Goal: Task Accomplishment & Management: Use online tool/utility

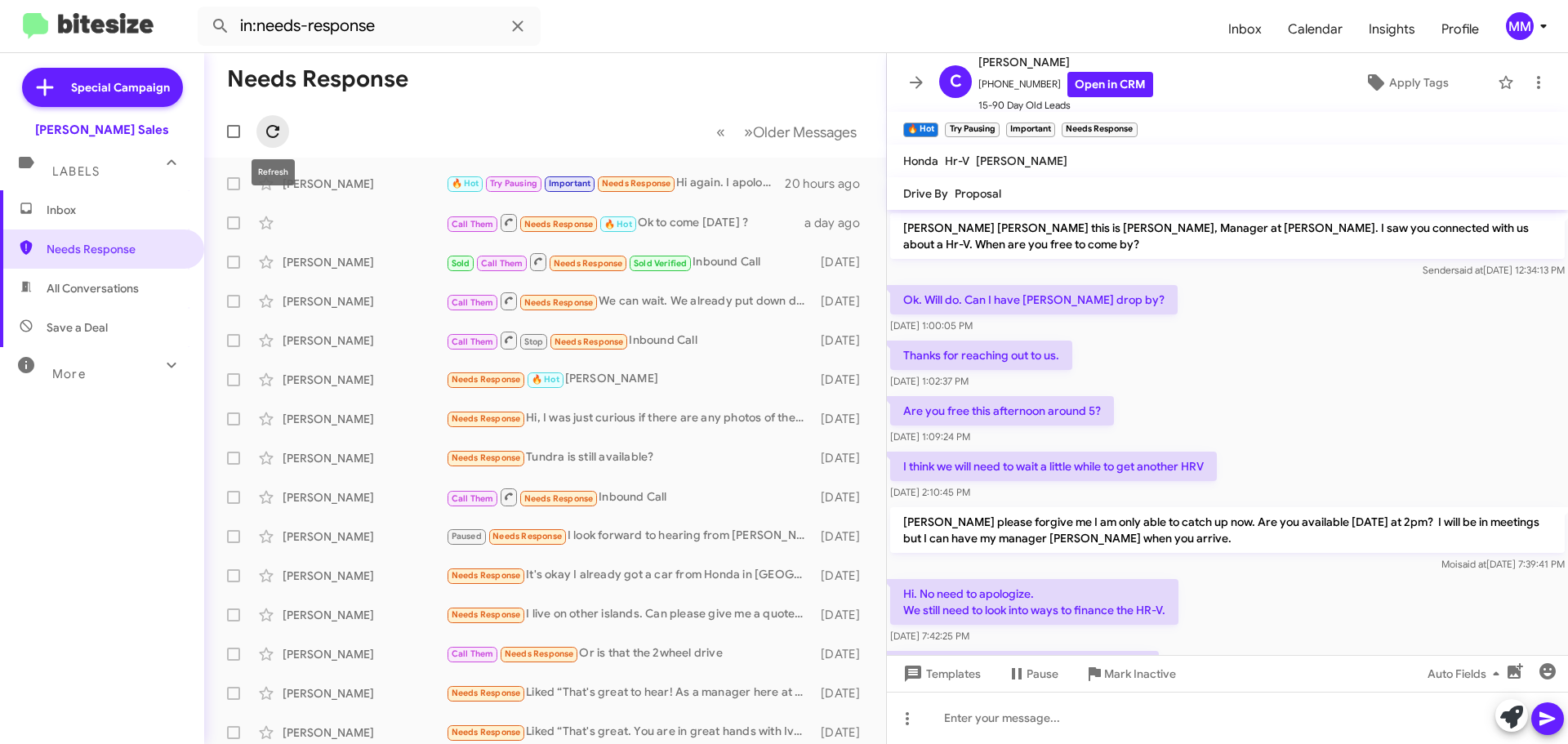
click at [278, 131] on icon at bounding box center [272, 131] width 20 height 20
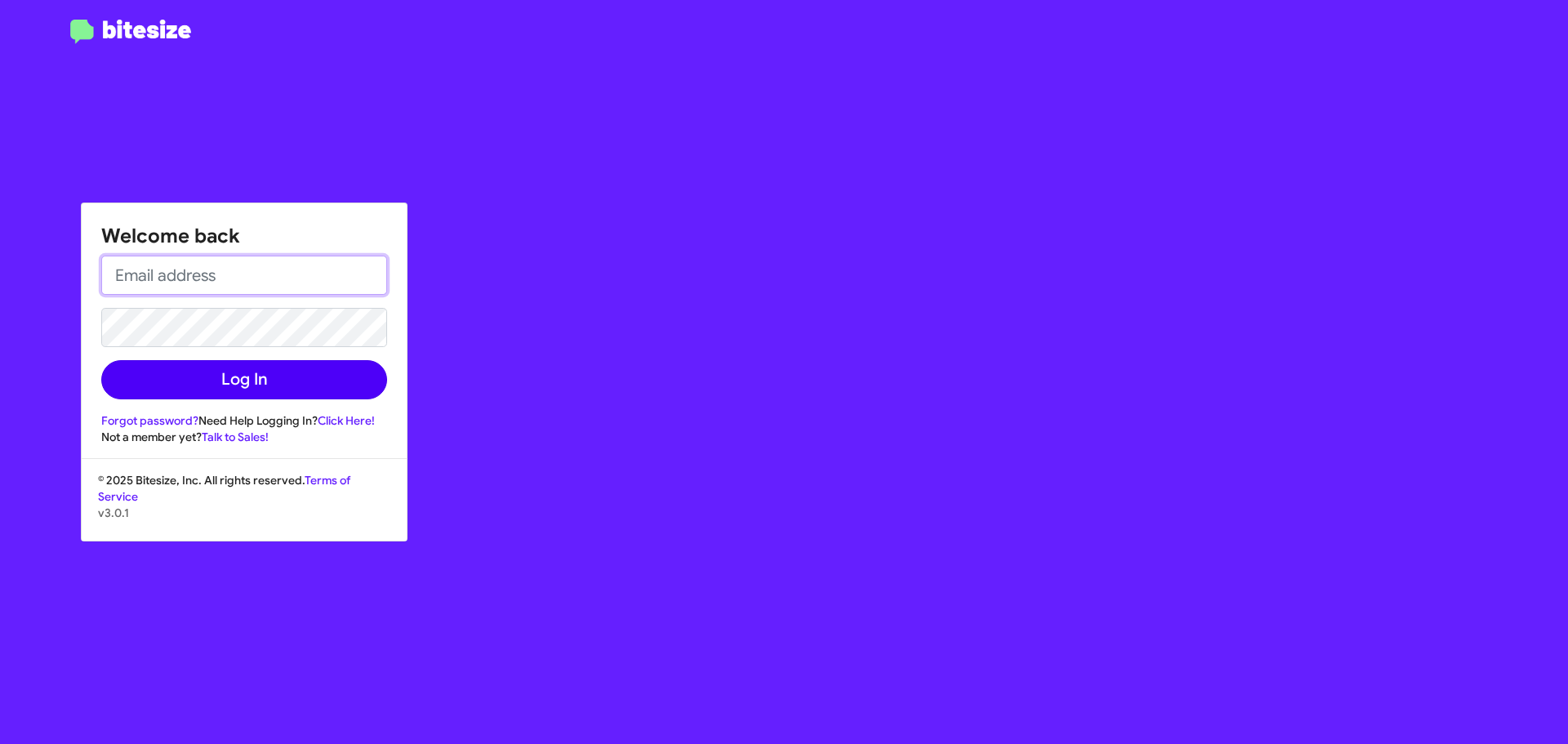
type input "[EMAIL_ADDRESS][DOMAIN_NAME]"
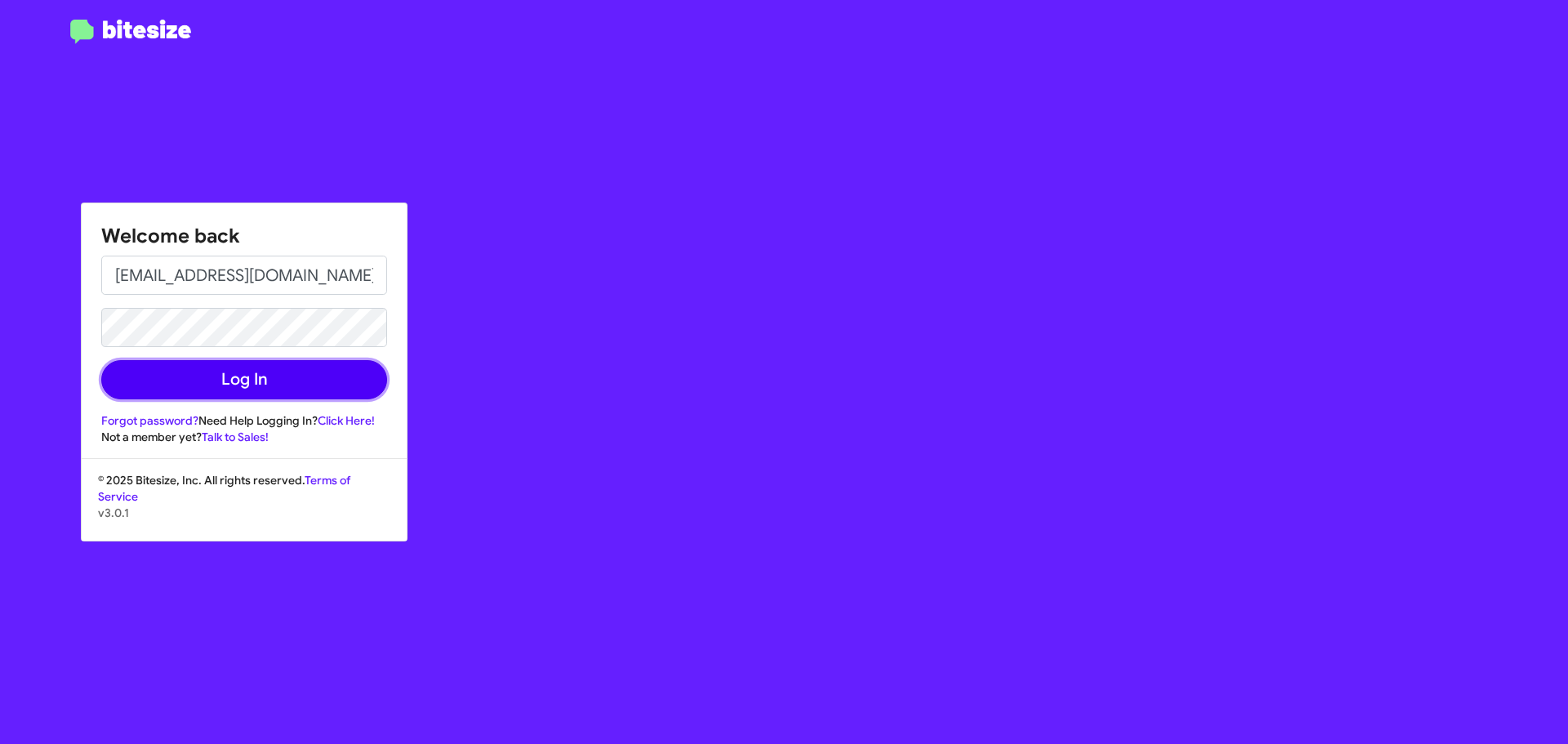
click at [232, 380] on button "Log In" at bounding box center [244, 380] width 286 height 39
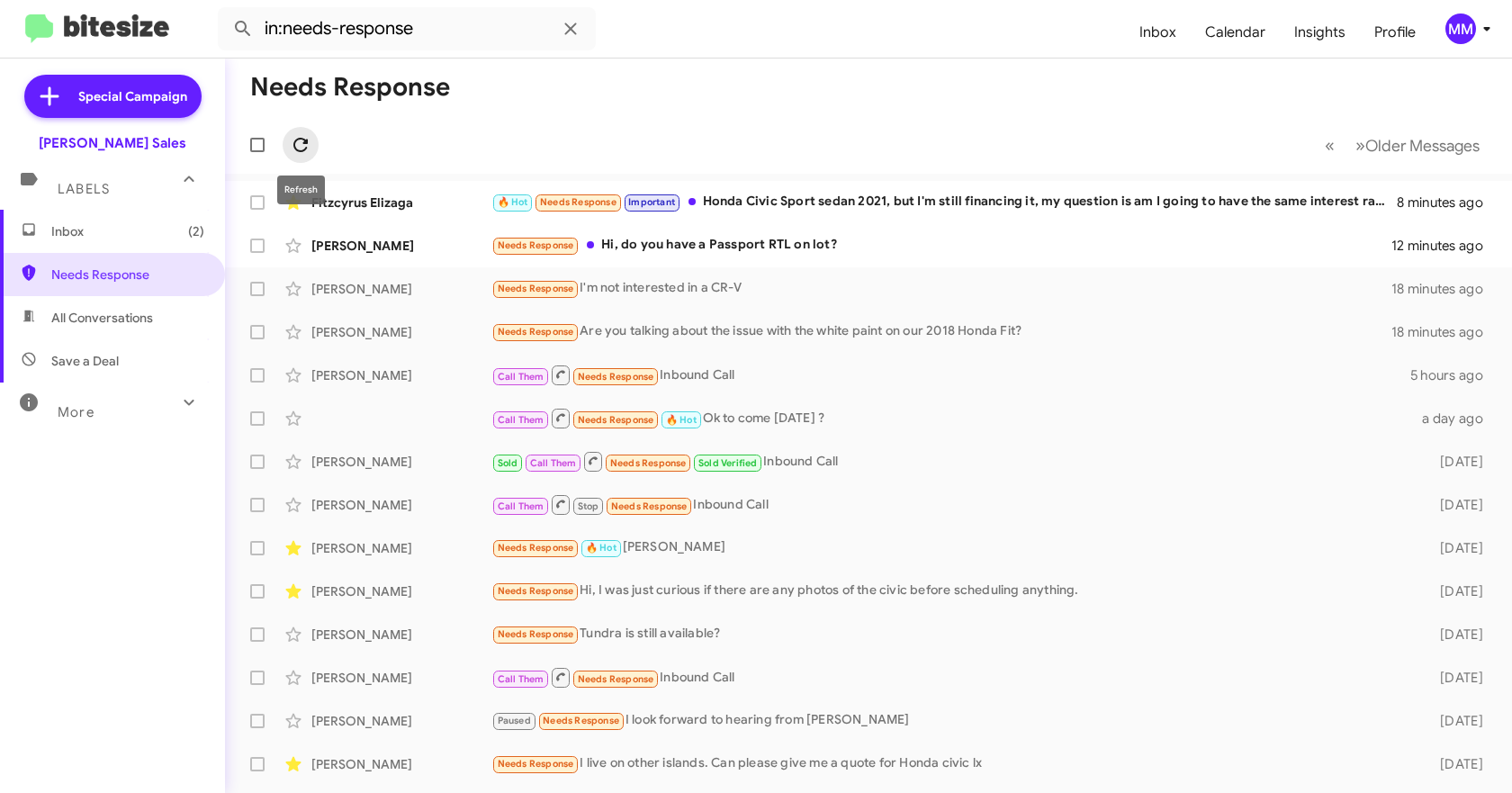
click at [303, 143] on icon at bounding box center [300, 144] width 14 height 14
